Goal: Task Accomplishment & Management: Use online tool/utility

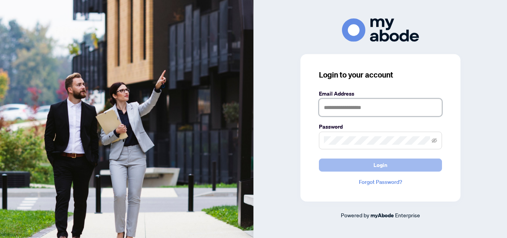
type input "**********"
click at [389, 167] on button "Login" at bounding box center [380, 165] width 123 height 13
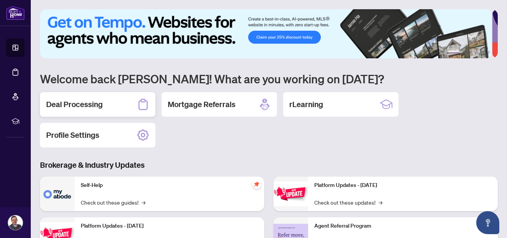
click at [110, 106] on div "Deal Processing" at bounding box center [97, 104] width 115 height 25
